Goal: Communication & Community: Answer question/provide support

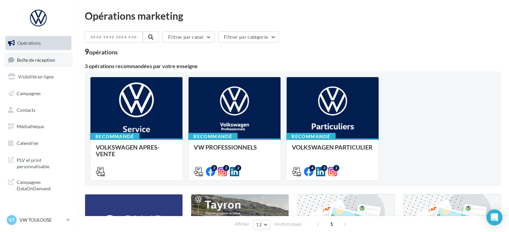
click at [38, 64] on link "Boîte de réception" at bounding box center [38, 60] width 69 height 14
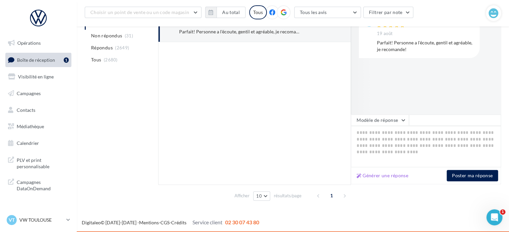
scroll to position [116, 0]
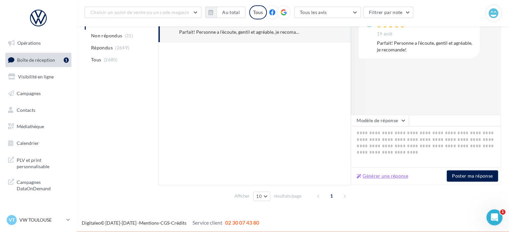
click at [387, 178] on button "Générer une réponse" at bounding box center [382, 176] width 57 height 8
type textarea "**********"
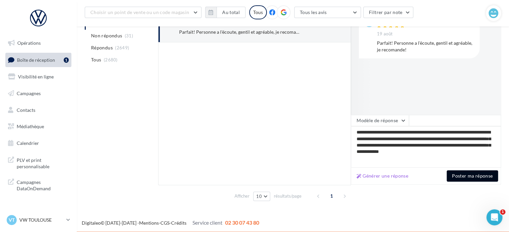
click at [463, 174] on button "Poster ma réponse" at bounding box center [472, 175] width 51 height 11
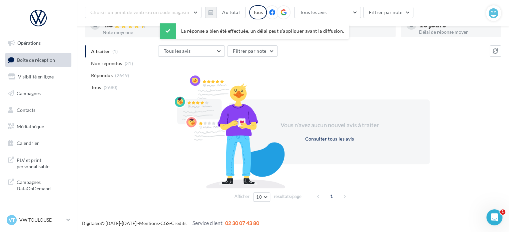
scroll to position [0, 0]
